Goal: Information Seeking & Learning: Find specific fact

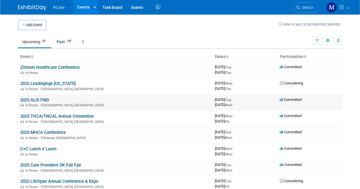
click at [42, 98] on link "2025 ALIS FWD" at bounding box center [34, 100] width 29 height 5
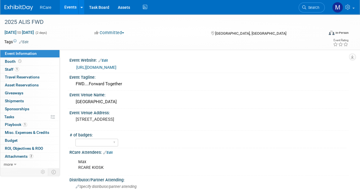
drag, startPoint x: 135, startPoint y: 64, endPoint x: 74, endPoint y: 65, distance: 60.8
click at [74, 65] on div "https://www.go-alis.com/fwd/" at bounding box center [209, 67] width 270 height 8
copy link "https://www.go-alis.com/fwd/"
drag, startPoint x: 148, startPoint y: 103, endPoint x: 85, endPoint y: 107, distance: 63.3
click at [85, 107] on div "Event Venue Name: Sheraton Grand Chicago Riverwalk" at bounding box center [207, 100] width 281 height 18
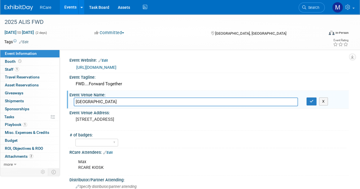
drag, startPoint x: 163, startPoint y: 120, endPoint x: 73, endPoint y: 100, distance: 91.9
click at [73, 100] on div "Event Website: Edit https://www.go-alis.com/fwd/ Event Tagline: FWD....Forward …" at bounding box center [206, 186] width 276 height 261
copy div "Event Venue Address: 301 E North Water St, Chicago, IL 60611"
click at [172, 30] on div "Committed Committed Considering Not Going" at bounding box center [146, 33] width 109 height 6
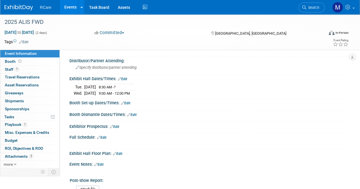
scroll to position [120, 0]
